Goal: Task Accomplishment & Management: Manage account settings

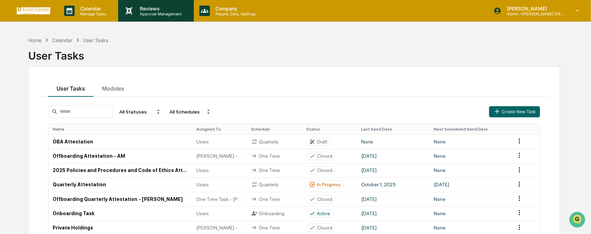
click at [155, 20] on div "Reviews Approval Management" at bounding box center [155, 11] width 75 height 22
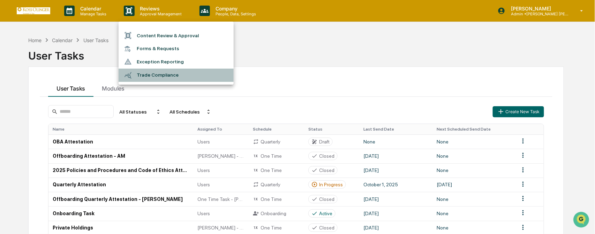
click at [158, 69] on li "Trade Compliance" at bounding box center [176, 75] width 115 height 13
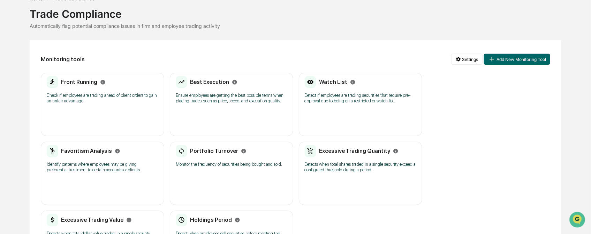
scroll to position [77, 0]
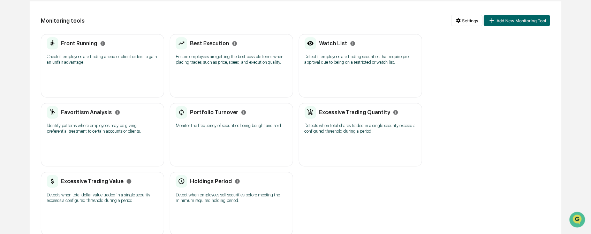
click at [235, 67] on div "Best Execution Ensure employees are getting the best possible terms when placin…" at bounding box center [232, 53] width 112 height 32
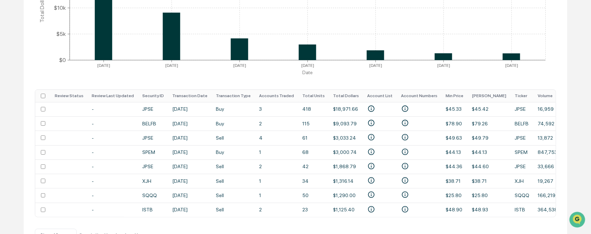
scroll to position [217, 0]
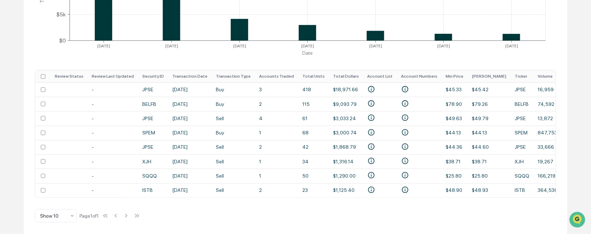
drag, startPoint x: 201, startPoint y: 200, endPoint x: 296, endPoint y: 198, distance: 94.6
click at [296, 198] on div "Best Execution Settings Review Status All Date Range [DATE] [DATE] EXPORT View …" at bounding box center [296, 50] width 544 height 369
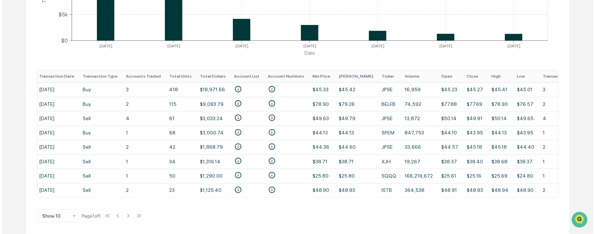
scroll to position [0, 137]
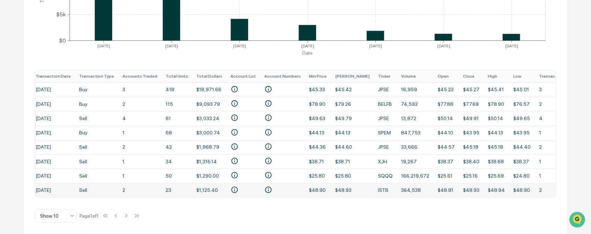
drag, startPoint x: 262, startPoint y: 194, endPoint x: 222, endPoint y: 189, distance: 40.4
click at [222, 189] on tr "- ISTB [DATE] Sell 2 23 $1,125.40 $48.90 $48.93 ISTB 364,538 $48.91 $48.93 $48.…" at bounding box center [276, 190] width 757 height 14
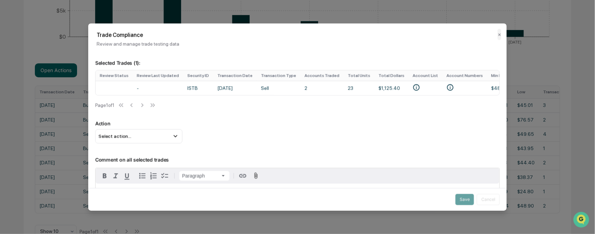
scroll to position [39, 0]
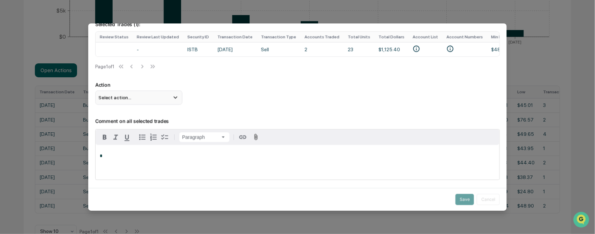
click at [129, 99] on div "Select action..." at bounding box center [138, 98] width 87 height 14
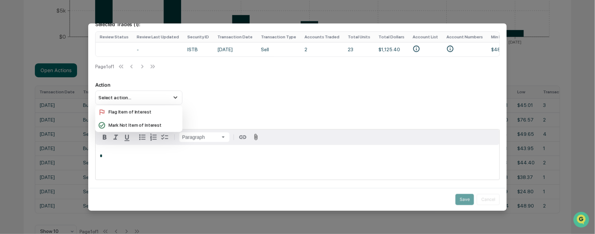
scroll to position [70, 0]
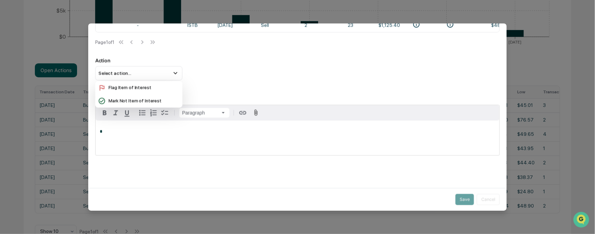
click at [250, 78] on div "Selected Trades ( 1 ): Review Status Review Last Updated Security ID Transactio…" at bounding box center [297, 84] width 419 height 193
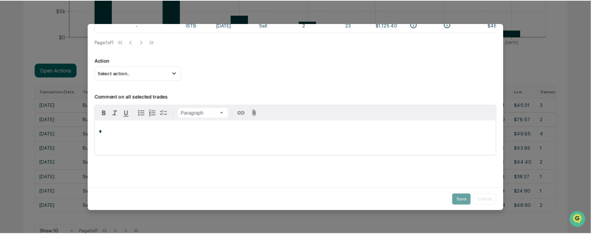
scroll to position [0, 0]
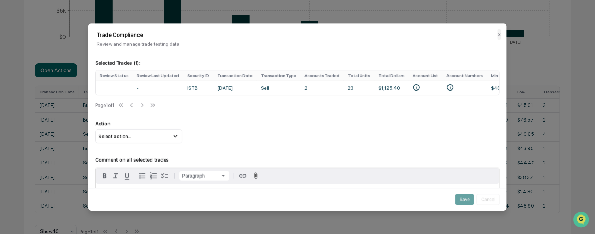
click at [93, 36] on div "Trade Compliance Review and manage trade testing data ✕" at bounding box center [297, 34] width 419 height 23
drag, startPoint x: 492, startPoint y: 33, endPoint x: 456, endPoint y: 27, distance: 36.8
click at [456, 27] on div "Trade Compliance Review and manage trade testing data ✕" at bounding box center [297, 34] width 419 height 23
click at [498, 33] on button "✕" at bounding box center [499, 34] width 3 height 11
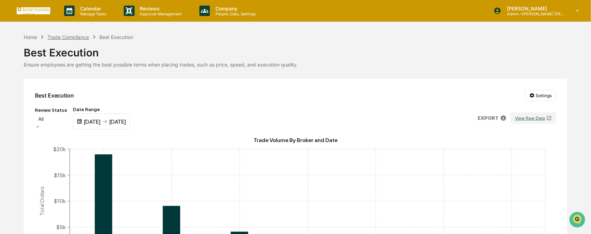
click at [74, 35] on div "Trade Compliance" at bounding box center [68, 37] width 42 height 6
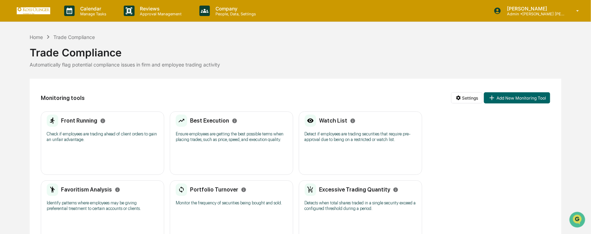
scroll to position [39, 0]
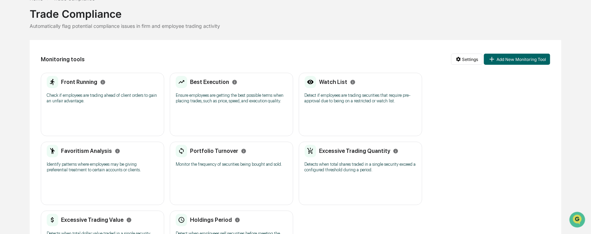
click at [114, 109] on div "Front Running Check if employees are trading ahead of client orders to gain an …" at bounding box center [102, 104] width 123 height 63
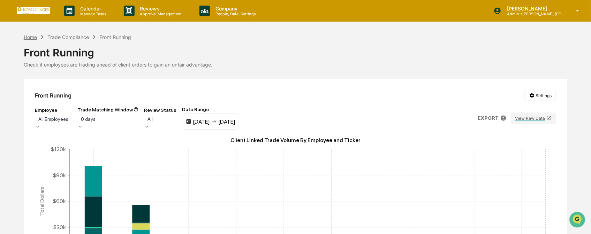
click at [31, 37] on div "Home" at bounding box center [30, 37] width 13 height 6
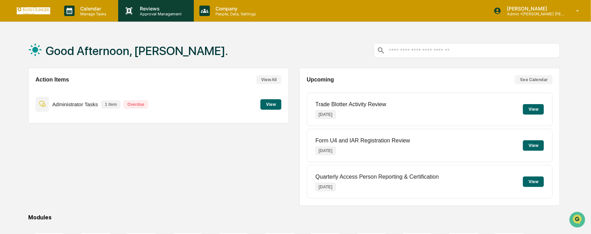
click at [130, 13] on icon at bounding box center [129, 11] width 10 height 10
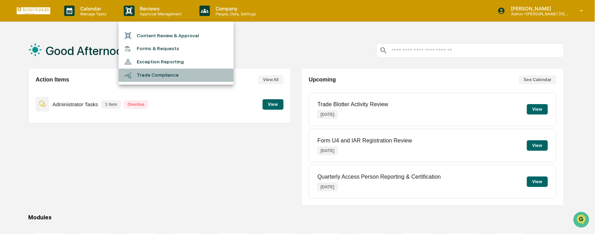
click at [142, 71] on li "Trade Compliance" at bounding box center [176, 75] width 115 height 13
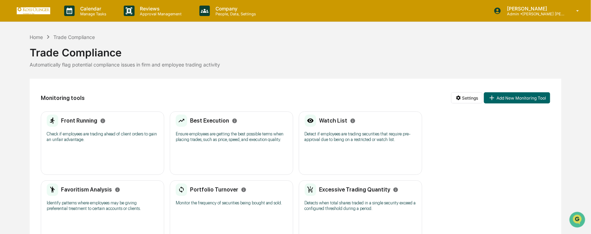
scroll to position [91, 0]
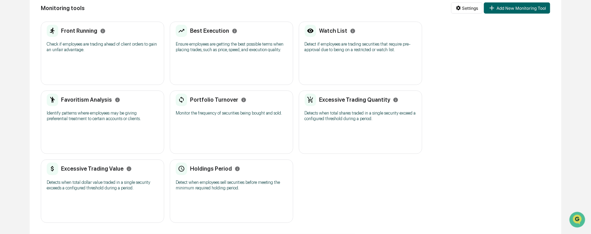
click at [212, 121] on div "Portfolio Turnover Monitor the frequency of securities being bought and sold. N…" at bounding box center [231, 122] width 123 height 63
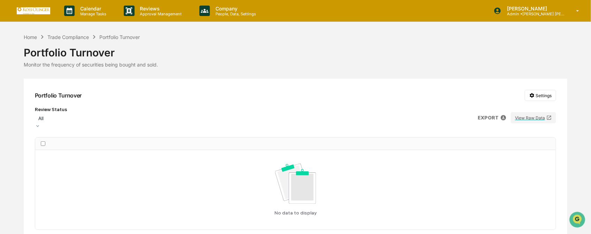
scroll to position [30, 0]
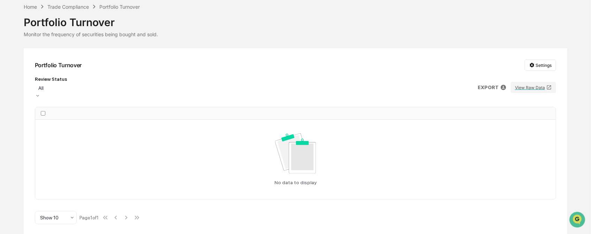
click at [64, 91] on div at bounding box center [50, 88] width 25 height 7
click at [166, 77] on div "Review Status All EXPORT View Raw Data" at bounding box center [296, 87] width 522 height 22
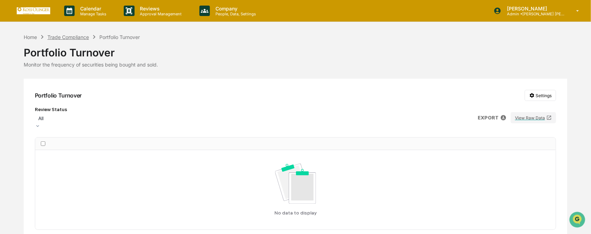
click at [72, 37] on div "Trade Compliance" at bounding box center [68, 37] width 42 height 6
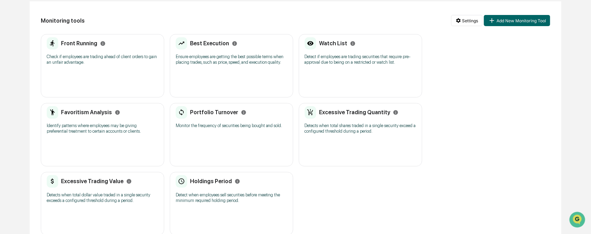
scroll to position [91, 0]
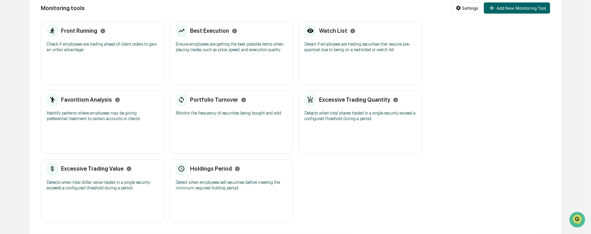
click at [132, 140] on div "Favoritism Analysis Identify patterns where employees may be giving preferentia…" at bounding box center [102, 122] width 123 height 63
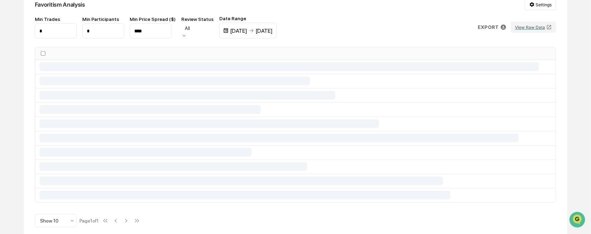
scroll to position [33, 0]
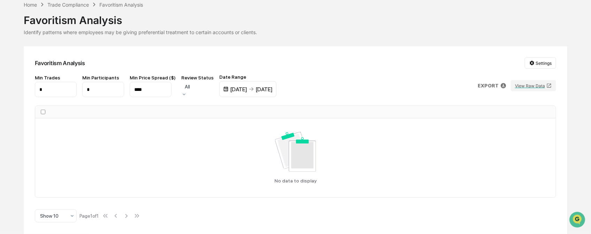
click at [48, 91] on input "*" at bounding box center [56, 89] width 42 height 15
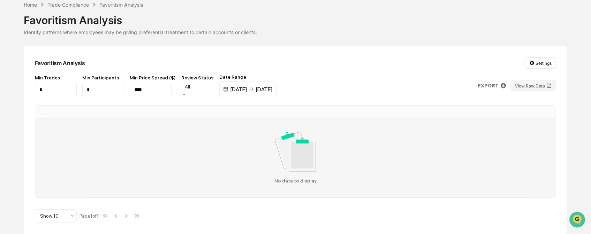
scroll to position [0, 0]
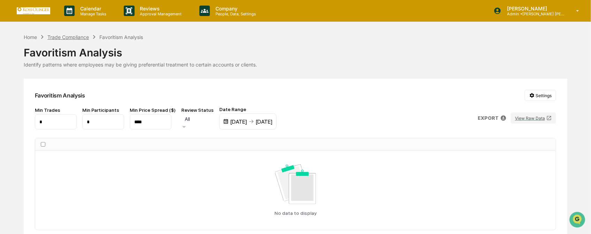
click at [77, 37] on div "Trade Compliance" at bounding box center [68, 37] width 42 height 6
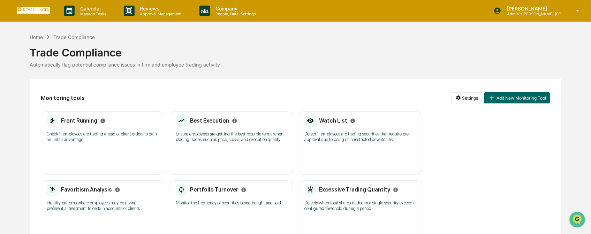
scroll to position [77, 0]
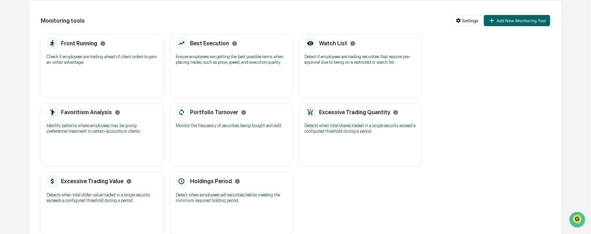
click at [355, 140] on div "Excessive Trading Quantity Detects when total shares traded in a single securit…" at bounding box center [360, 134] width 123 height 63
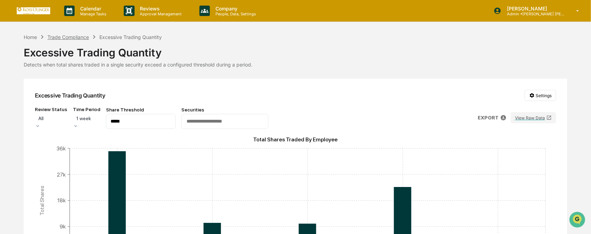
click at [75, 34] on div "Trade Compliance" at bounding box center [68, 37] width 42 height 6
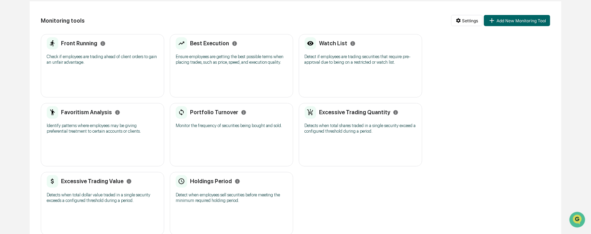
scroll to position [91, 0]
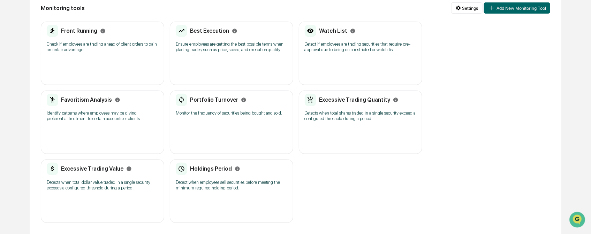
click at [241, 163] on div "Holdings Period" at bounding box center [232, 169] width 112 height 13
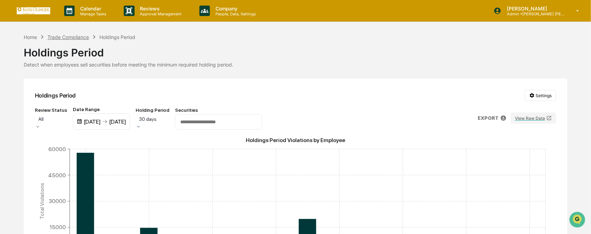
click at [84, 35] on div "Trade Compliance" at bounding box center [68, 37] width 42 height 6
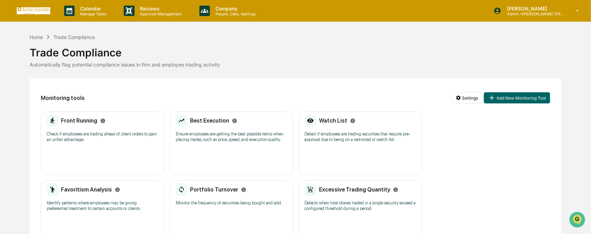
scroll to position [77, 0]
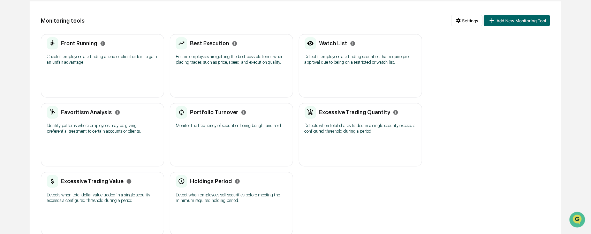
click at [86, 185] on h2 "Excessive Trading Value" at bounding box center [92, 181] width 62 height 7
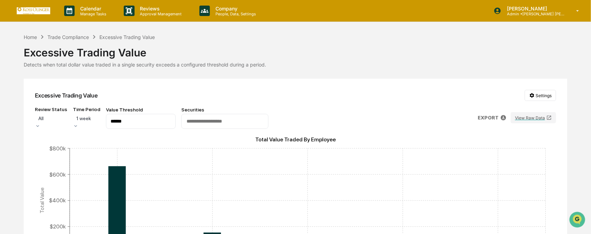
click at [97, 121] on div at bounding box center [86, 118] width 21 height 7
click at [74, 40] on div "Home Trade Compliance Excessive Trading Value" at bounding box center [90, 37] width 132 height 8
click at [73, 39] on div "Trade Compliance" at bounding box center [68, 37] width 42 height 6
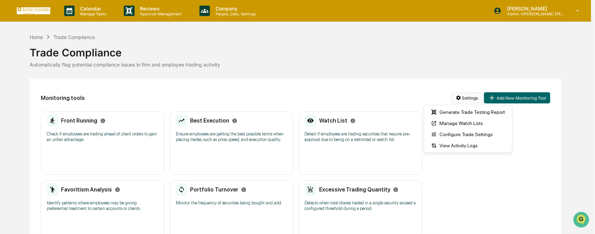
click at [456, 96] on html "Calendar Manage Tasks Reviews Approval Management Company People, Data, Setting…" at bounding box center [297, 117] width 595 height 234
click at [456, 112] on div "Generate Trade Testing Report" at bounding box center [468, 112] width 85 height 11
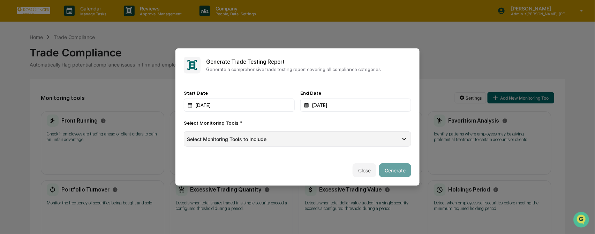
click at [312, 134] on div "Select Monitoring Tools to Include" at bounding box center [297, 139] width 227 height 15
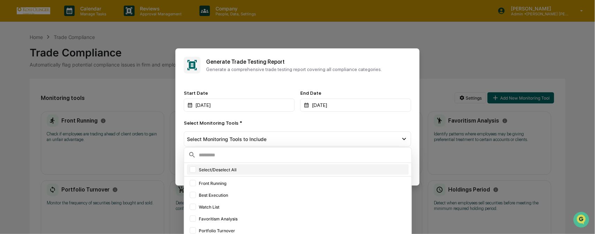
click at [193, 170] on div at bounding box center [193, 170] width 6 height 6
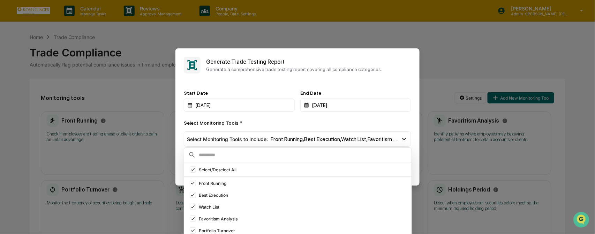
click at [299, 118] on div "Start Date [DATE] End Date [DATE] Select Monitoring Tools * Select Monitoring T…" at bounding box center [297, 118] width 227 height 57
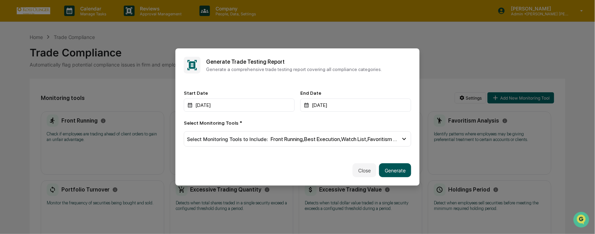
click at [399, 171] on button "Generate" at bounding box center [395, 171] width 32 height 14
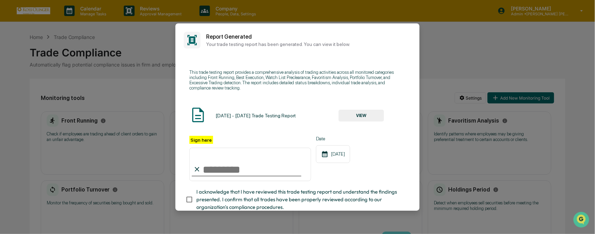
click at [358, 113] on button "VIEW" at bounding box center [361, 116] width 45 height 12
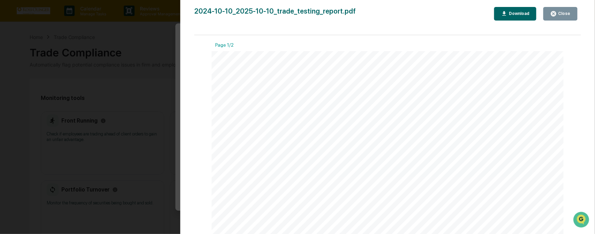
click at [114, 140] on div "Version History [DATE] 08:23 PM [PERSON_NAME] 2024-10-10_2025-10-10_trade_testi…" at bounding box center [297, 117] width 595 height 234
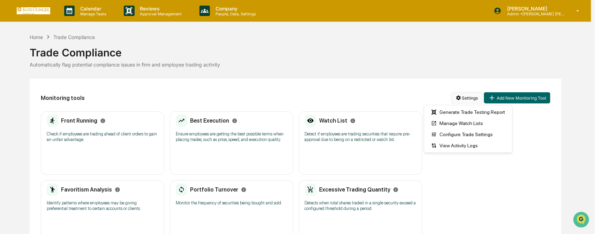
click at [462, 100] on html "Calendar Manage Tasks Reviews Approval Management Company People, Data, Setting…" at bounding box center [297, 117] width 595 height 234
click at [503, 95] on html "Calendar Manage Tasks Reviews Approval Management Company People, Data, Setting…" at bounding box center [297, 117] width 595 height 234
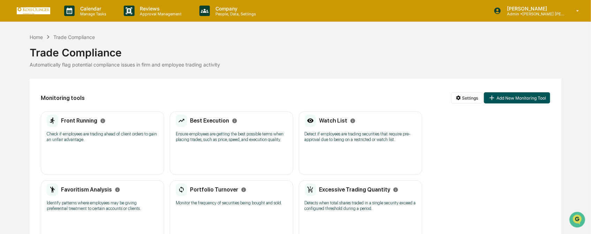
click at [508, 102] on button "Add New Monitoring Tool" at bounding box center [517, 97] width 66 height 11
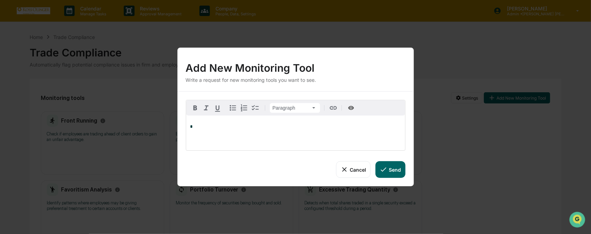
click at [349, 164] on button "Cancel" at bounding box center [353, 170] width 35 height 17
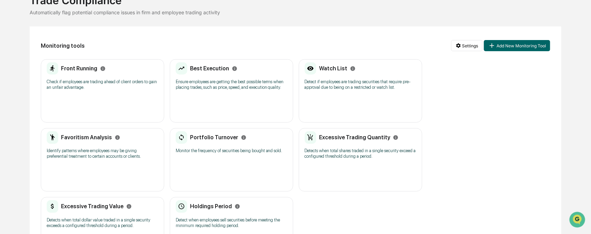
scroll to position [91, 0]
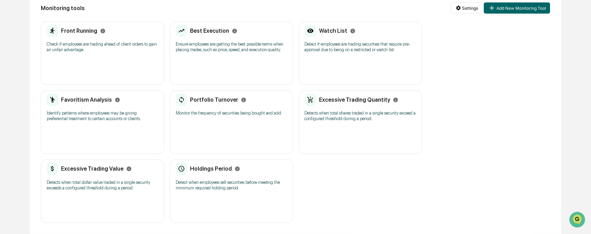
click at [229, 50] on p "Ensure employees are getting the best possible terms when placing trades, such …" at bounding box center [232, 47] width 112 height 11
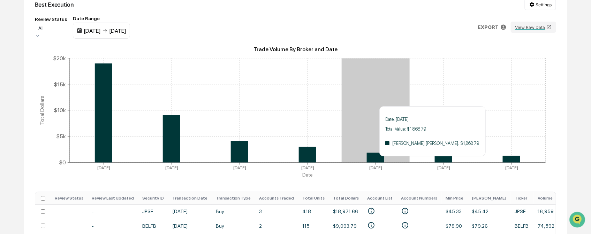
click at [368, 161] on icon at bounding box center [375, 158] width 17 height 10
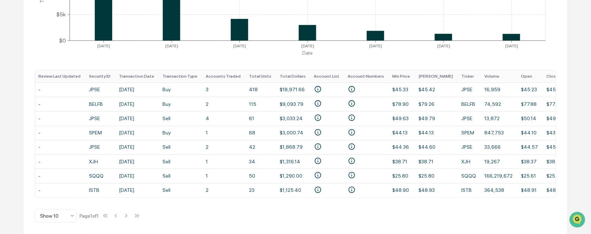
scroll to position [0, 53]
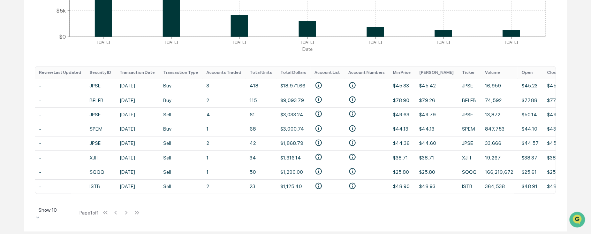
drag, startPoint x: 81, startPoint y: 195, endPoint x: 75, endPoint y: 213, distance: 18.5
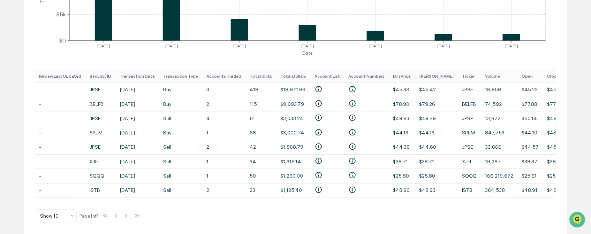
drag, startPoint x: 75, startPoint y: 213, endPoint x: 274, endPoint y: 200, distance: 199.6
click at [274, 200] on div "Best Execution Settings Review Status All Date Range [DATE] [DATE] EXPORT View …" at bounding box center [296, 50] width 544 height 369
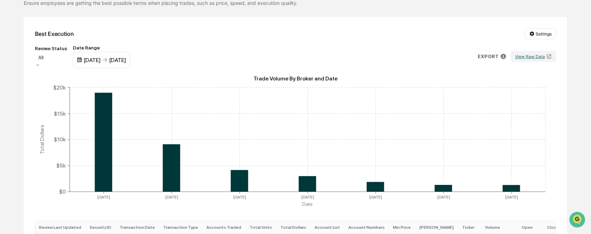
scroll to position [23, 0]
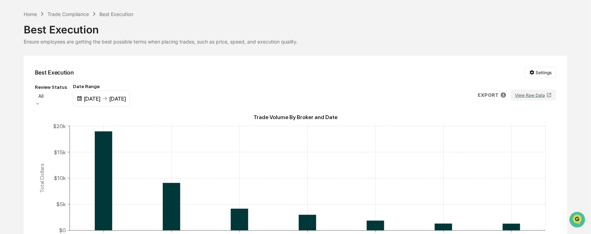
click at [64, 97] on div at bounding box center [50, 96] width 25 height 7
click at [253, 87] on div "Review Status All Date Range [DATE] [DATE] EXPORT View Raw Data" at bounding box center [296, 95] width 522 height 23
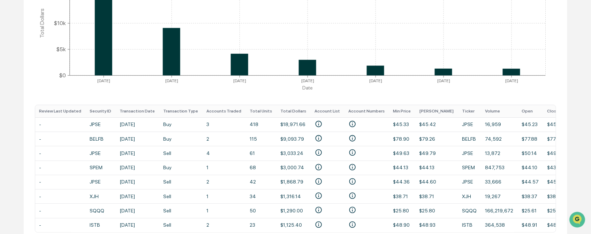
scroll to position [217, 0]
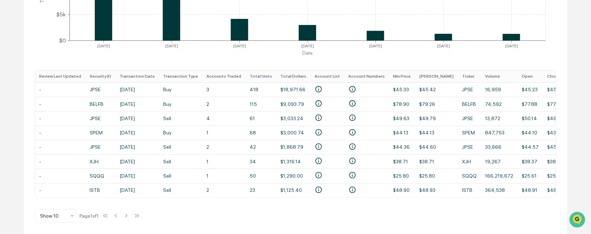
drag, startPoint x: 252, startPoint y: 198, endPoint x: 183, endPoint y: 198, distance: 68.0
click at [183, 198] on div "Best Execution Settings Review Status All Date Range [DATE] [DATE] EXPORT View …" at bounding box center [296, 50] width 544 height 369
drag, startPoint x: 126, startPoint y: 195, endPoint x: 100, endPoint y: 199, distance: 26.4
click at [100, 199] on div "Best Execution Settings Review Status All Date Range [DATE] [DATE] EXPORT View …" at bounding box center [296, 50] width 544 height 369
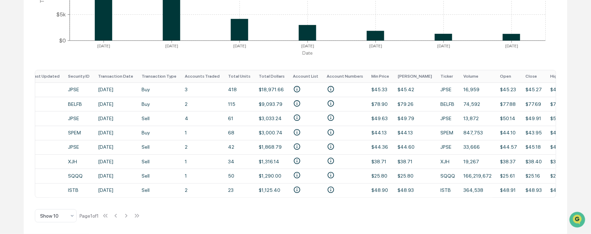
scroll to position [0, 0]
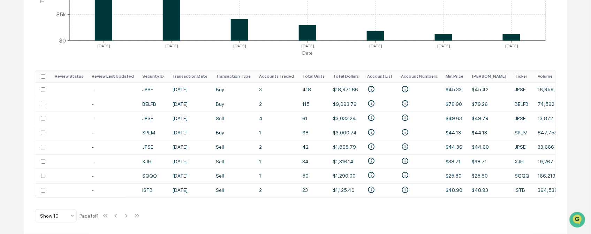
drag, startPoint x: 188, startPoint y: 199, endPoint x: 263, endPoint y: 212, distance: 75.8
click at [263, 212] on div "Best Execution Settings Review Status All Date Range [DATE] [DATE] EXPORT View …" at bounding box center [296, 50] width 544 height 369
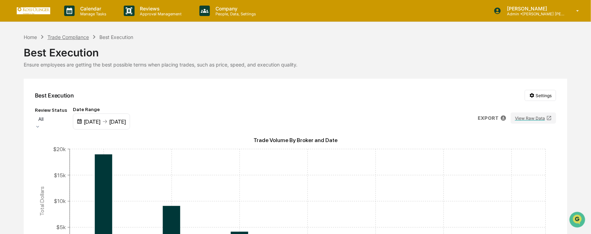
click at [81, 34] on div "Trade Compliance" at bounding box center [68, 37] width 42 height 6
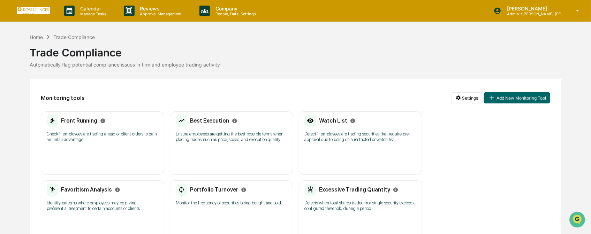
scroll to position [77, 0]
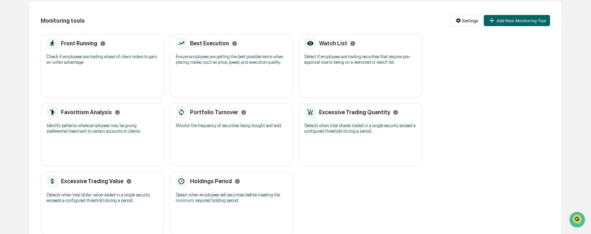
click at [121, 117] on div "Favoritism Analysis" at bounding box center [103, 112] width 112 height 13
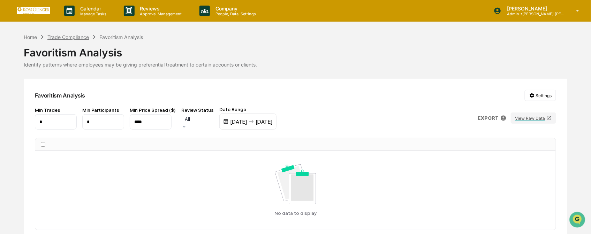
click at [64, 36] on div "Trade Compliance" at bounding box center [68, 37] width 42 height 6
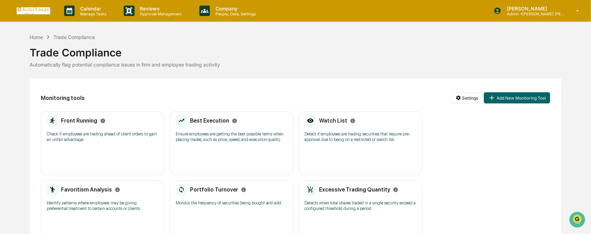
click at [62, 156] on div "Front Running Check if employees are trading ahead of client orders to gain an …" at bounding box center [102, 143] width 123 height 63
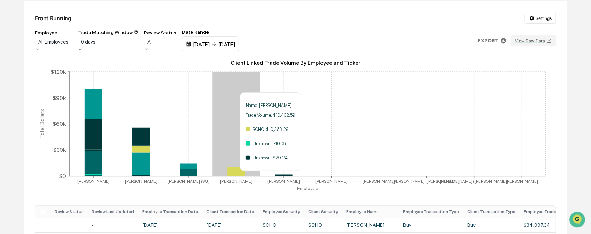
scroll to position [246, 0]
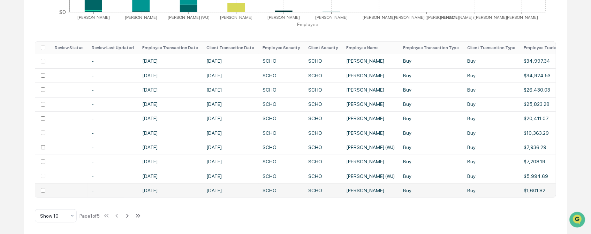
click at [164, 183] on td "[DATE]" at bounding box center [170, 190] width 64 height 14
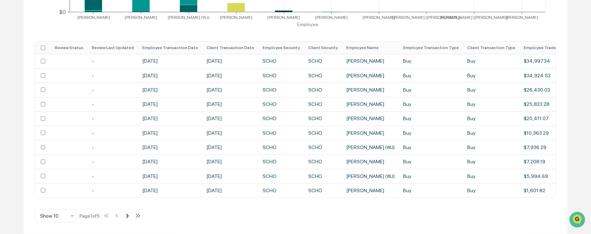
click at [127, 222] on button at bounding box center [127, 216] width 8 height 14
click at [130, 213] on icon at bounding box center [128, 216] width 8 height 8
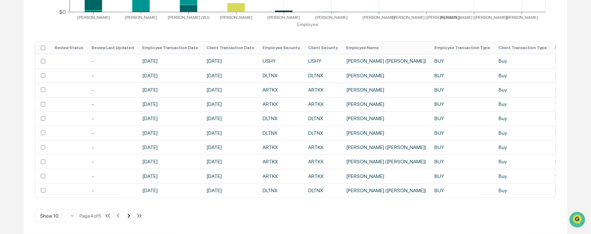
click at [130, 213] on icon at bounding box center [129, 216] width 8 height 8
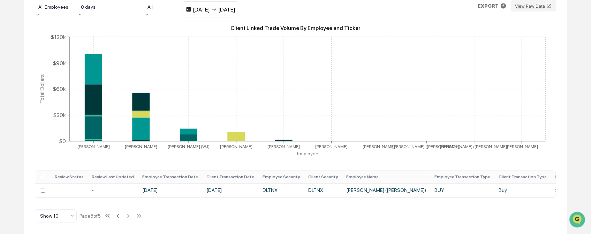
click at [406, 13] on div "Employee All Employees Trade Matching Window 0 days Review Status All Date Rang…" at bounding box center [296, 5] width 522 height 23
click at [383, 13] on div "Employee All Employees Trade Matching Window 0 days Review Status All Date Rang…" at bounding box center [296, 5] width 522 height 23
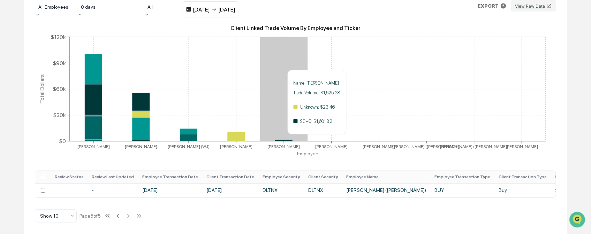
scroll to position [0, 0]
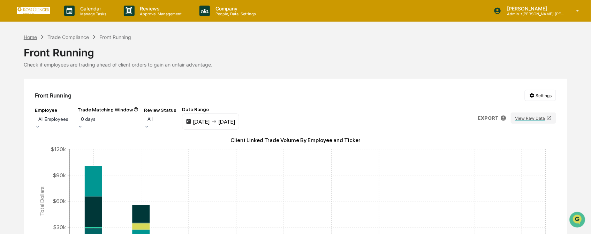
click at [31, 38] on div "Home" at bounding box center [30, 37] width 13 height 6
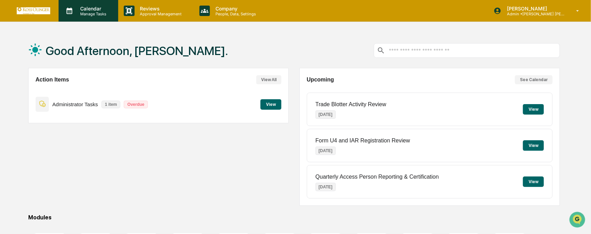
click at [100, 18] on div "Calendar Manage Tasks" at bounding box center [89, 11] width 60 height 22
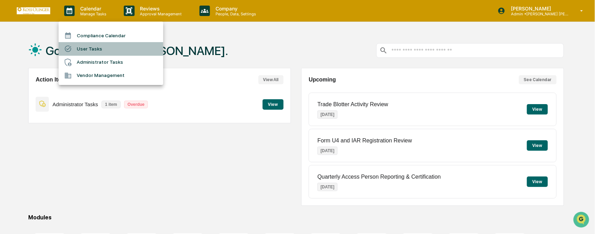
click at [101, 43] on li "User Tasks" at bounding box center [111, 48] width 105 height 13
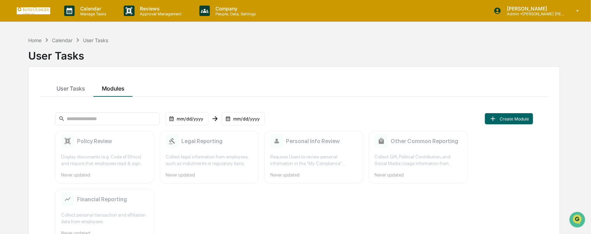
click at [117, 84] on button "Modules" at bounding box center [112, 87] width 39 height 19
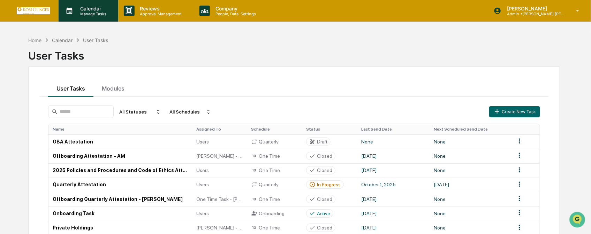
click at [91, 21] on div "Calendar Manage Tasks" at bounding box center [89, 11] width 60 height 22
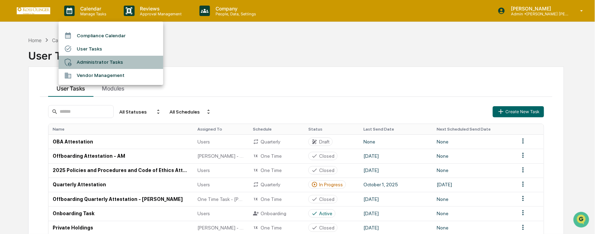
click at [100, 58] on li "Administrator Tasks" at bounding box center [111, 62] width 105 height 13
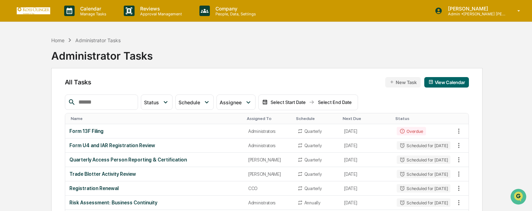
click at [130, 105] on input "text" at bounding box center [105, 102] width 59 height 9
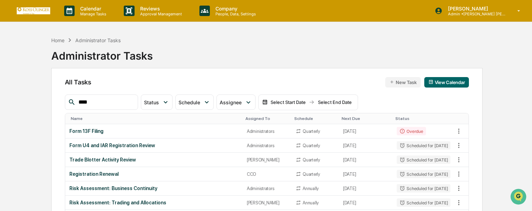
type input "*****"
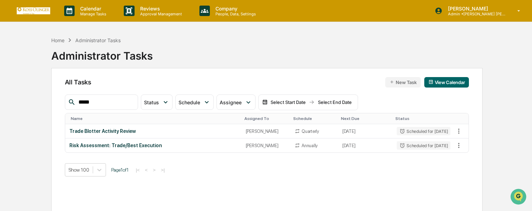
click at [126, 103] on input "*****" at bounding box center [105, 102] width 59 height 9
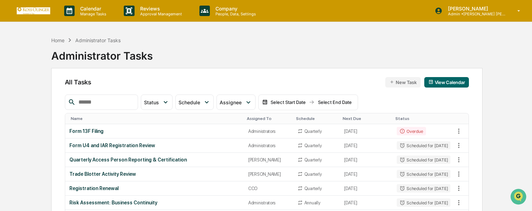
click at [390, 82] on icon "button" at bounding box center [392, 82] width 5 height 5
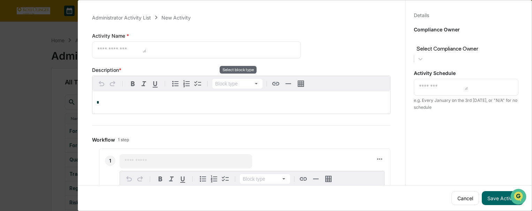
click at [239, 82] on html "Calendar Manage Tasks Reviews Approval Management Company People, Data, Setting…" at bounding box center [266, 105] width 532 height 211
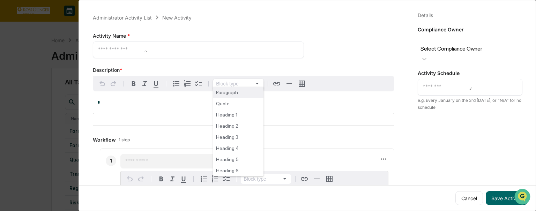
click at [354, 58] on html "Calendar Manage Tasks Reviews Approval Management Company People, Data, Setting…" at bounding box center [268, 105] width 536 height 211
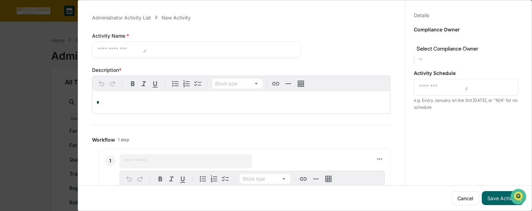
click at [176, 40] on div "Activity Name * * ​" at bounding box center [196, 45] width 209 height 26
click at [146, 48] on textarea at bounding box center [121, 48] width 49 height 7
type textarea "**********"
click at [458, 202] on div "Cancel Save Activity" at bounding box center [305, 197] width 454 height 25
click at [459, 200] on button "Cancel" at bounding box center [466, 198] width 28 height 14
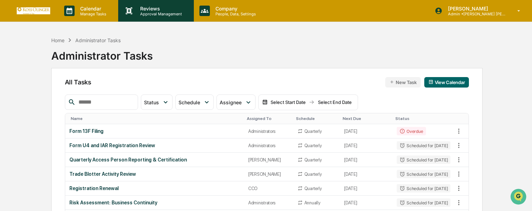
click at [168, 7] on p "Reviews" at bounding box center [160, 9] width 51 height 6
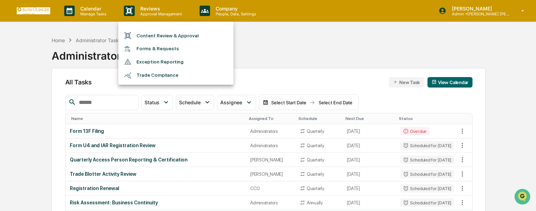
click at [163, 62] on li "Exception Reporting" at bounding box center [175, 61] width 115 height 13
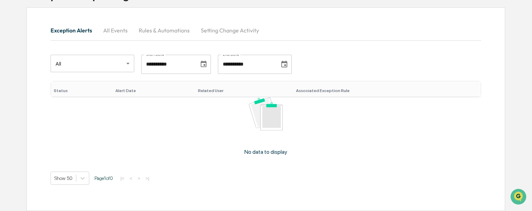
scroll to position [26, 0]
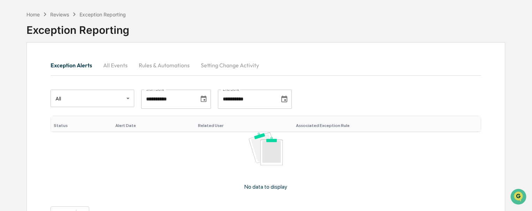
click at [154, 61] on button "Rules & Automations" at bounding box center [164, 65] width 62 height 17
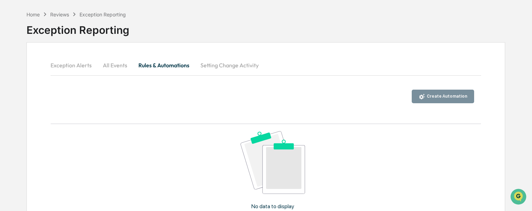
click at [155, 69] on button "Rules & Automations" at bounding box center [164, 65] width 62 height 17
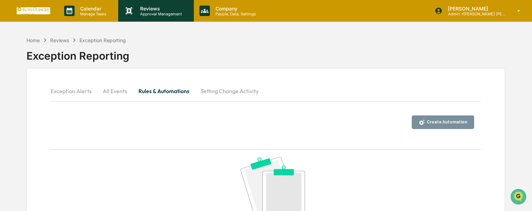
click at [155, 14] on p "Approval Management" at bounding box center [160, 14] width 51 height 5
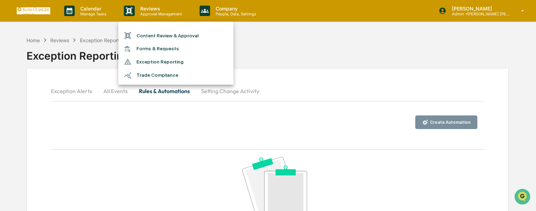
click at [93, 19] on div at bounding box center [268, 105] width 536 height 211
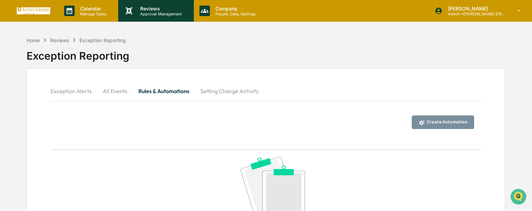
click at [158, 10] on p "Reviews" at bounding box center [160, 9] width 51 height 6
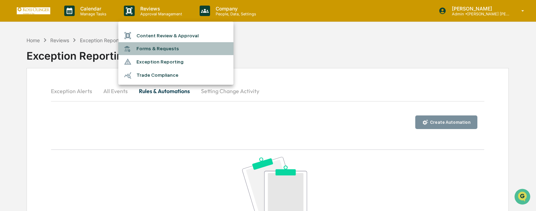
click at [170, 43] on li "Forms & Requests" at bounding box center [175, 48] width 115 height 13
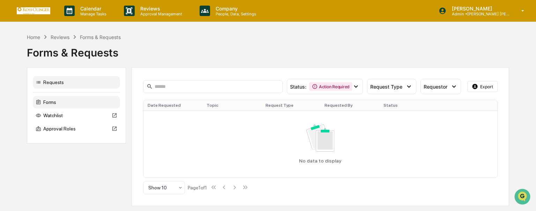
click at [77, 99] on div "Forms" at bounding box center [76, 102] width 87 height 13
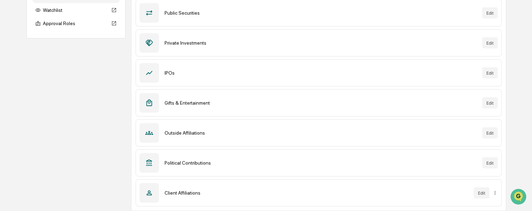
scroll to position [36, 0]
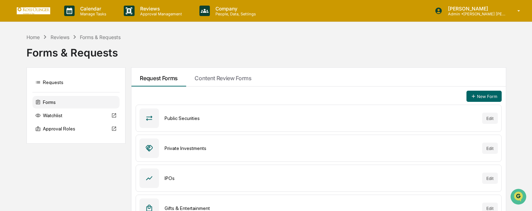
click at [466, 96] on div "New Form Public Securities Edit Private Investments Edit IPOs Edit Gifts & Ente…" at bounding box center [319, 202] width 374 height 230
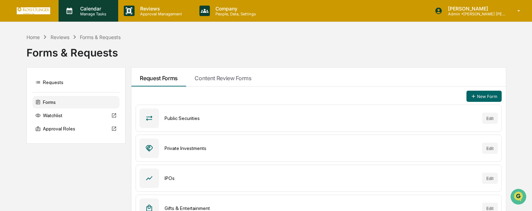
click at [86, 9] on p "Calendar" at bounding box center [92, 9] width 35 height 6
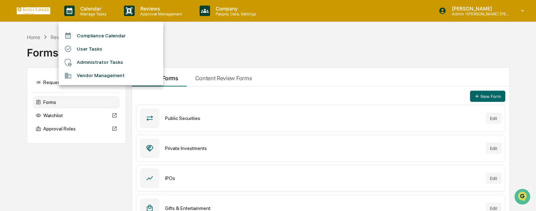
click at [111, 63] on li "Administrator Tasks" at bounding box center [111, 62] width 105 height 13
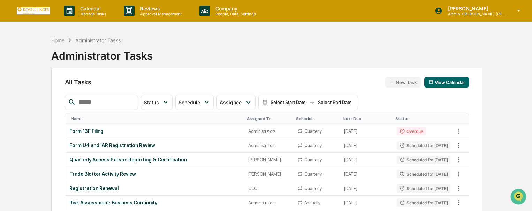
click at [405, 77] on button "New Task" at bounding box center [402, 82] width 35 height 10
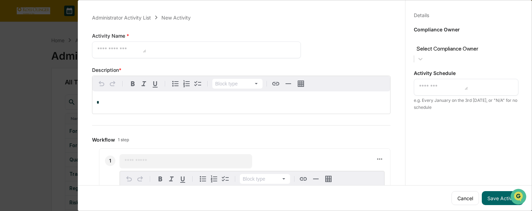
click at [404, 80] on div "Administrator Activity List New Activity Activity Name * * ​ Save Cancel Descri…" at bounding box center [266, 105] width 532 height 211
click at [443, 79] on div "* ​" at bounding box center [466, 87] width 105 height 17
click at [442, 79] on div "* ​" at bounding box center [466, 87] width 105 height 17
click at [439, 83] on textarea at bounding box center [443, 86] width 49 height 7
type textarea "***"
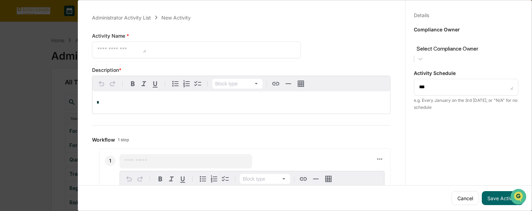
click at [146, 50] on textarea at bounding box center [121, 48] width 49 height 7
type textarea "**********"
click at [130, 103] on p "*" at bounding box center [242, 102] width 290 height 5
click at [126, 100] on p "*" at bounding box center [242, 102] width 290 height 5
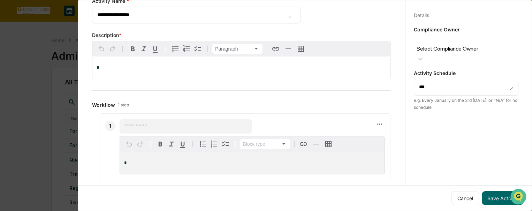
click at [111, 61] on div "*" at bounding box center [241, 68] width 298 height 22
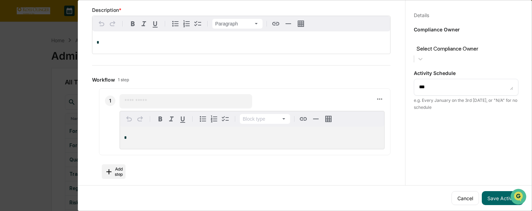
click at [159, 98] on input "text" at bounding box center [186, 101] width 123 height 7
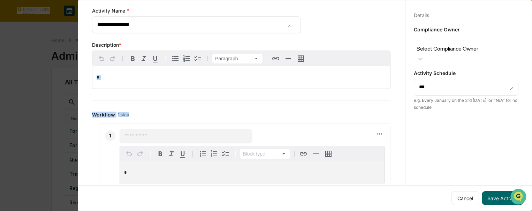
drag, startPoint x: 157, startPoint y: 106, endPoint x: 147, endPoint y: 76, distance: 31.7
click at [147, 76] on div "**********" at bounding box center [241, 101] width 315 height 242
click at [147, 76] on p "*" at bounding box center [242, 77] width 290 height 5
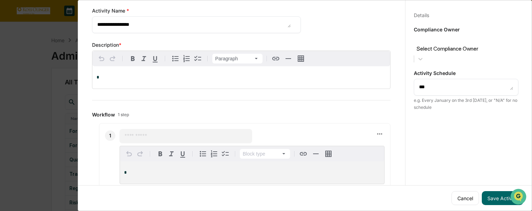
click at [147, 76] on p "*" at bounding box center [242, 77] width 290 height 5
copy span "*"
click at [136, 76] on p "*" at bounding box center [242, 77] width 290 height 5
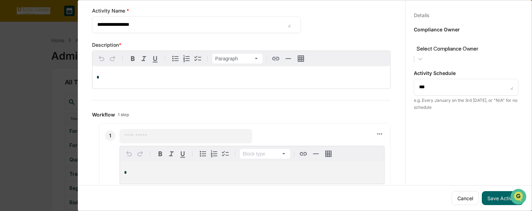
click at [136, 76] on p "*" at bounding box center [242, 77] width 290 height 5
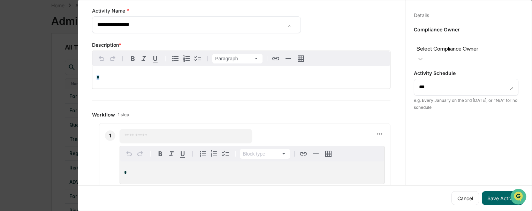
scroll to position [0, 0]
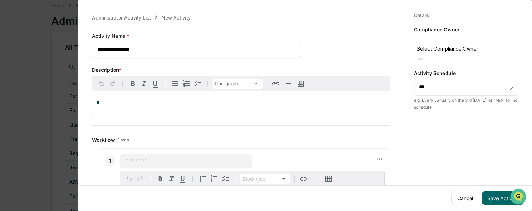
click at [167, 37] on div "**********" at bounding box center [196, 45] width 209 height 26
click at [166, 47] on textarea "**********" at bounding box center [194, 48] width 194 height 7
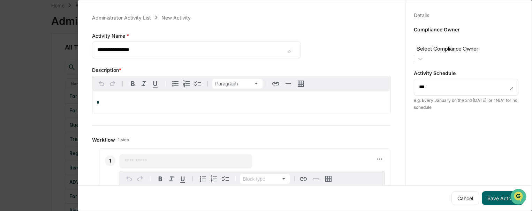
click at [166, 47] on textarea "**********" at bounding box center [194, 48] width 194 height 7
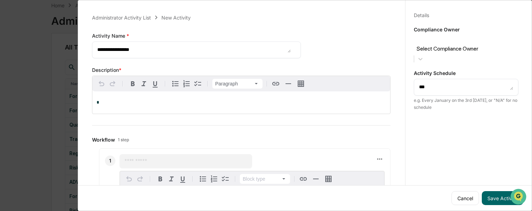
click at [166, 47] on textarea "**********" at bounding box center [194, 48] width 194 height 7
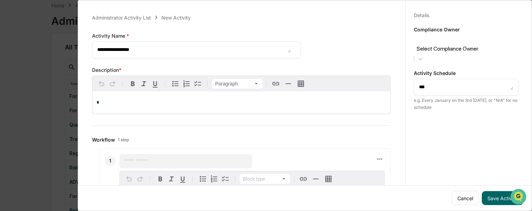
click at [166, 47] on textarea "**********" at bounding box center [194, 48] width 194 height 7
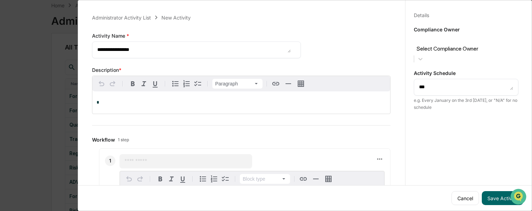
click at [166, 47] on textarea "**********" at bounding box center [194, 48] width 194 height 7
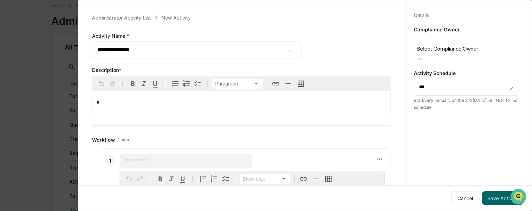
click at [166, 47] on textarea "**********" at bounding box center [194, 48] width 194 height 7
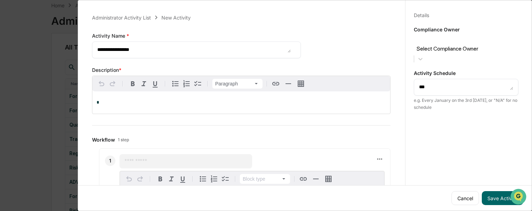
click at [166, 47] on textarea "**********" at bounding box center [194, 48] width 194 height 7
click at [458, 193] on button "Cancel" at bounding box center [466, 198] width 28 height 14
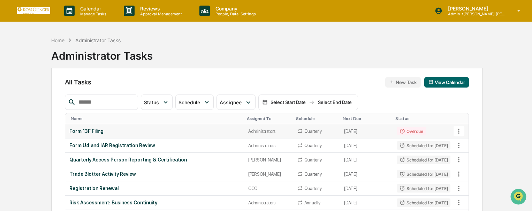
click at [393, 134] on td "Overdue" at bounding box center [424, 131] width 62 height 14
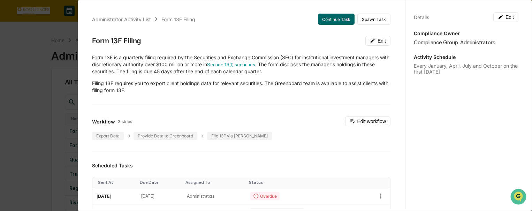
click at [5, 112] on div "Administrator Activity List Form 13F Filing Continue Task Spawn Task Form 13F F…" at bounding box center [266, 105] width 532 height 211
